Goal: Transaction & Acquisition: Purchase product/service

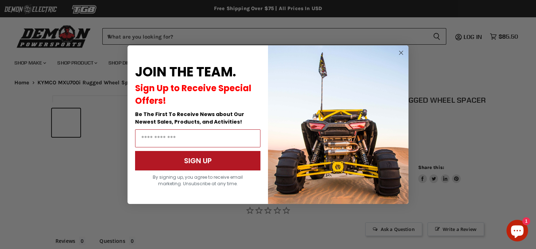
click at [401, 53] on icon "Close dialog" at bounding box center [402, 53] width 4 height 4
